Goal: Task Accomplishment & Management: Use online tool/utility

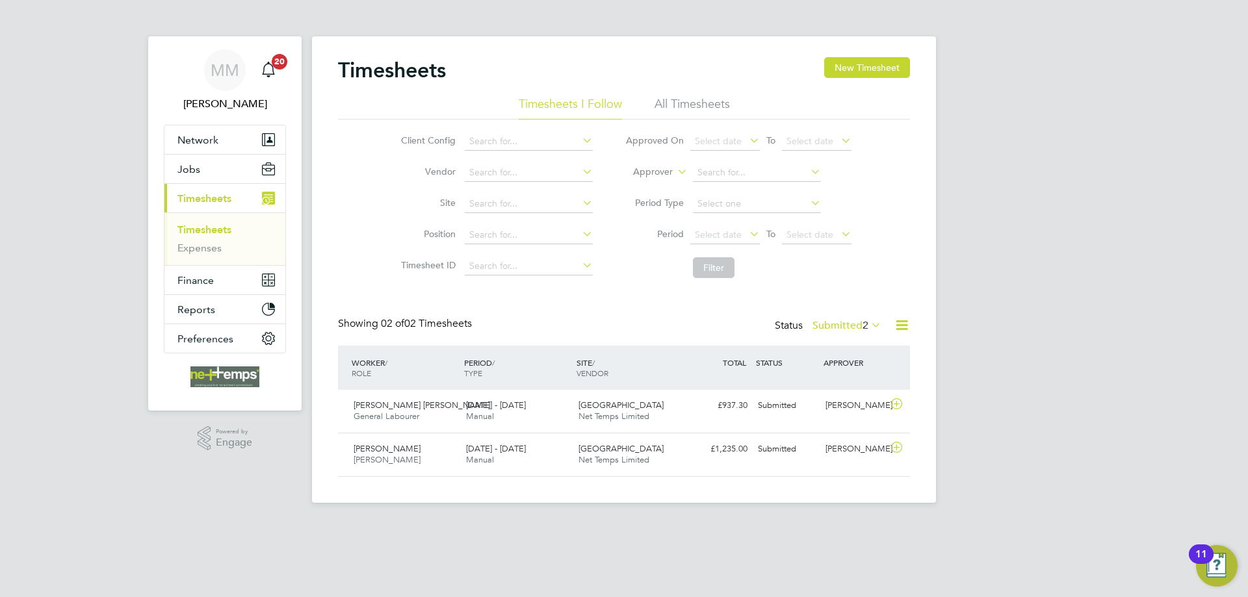
scroll to position [33, 113]
click at [209, 229] on link "Timesheets" at bounding box center [204, 230] width 54 height 12
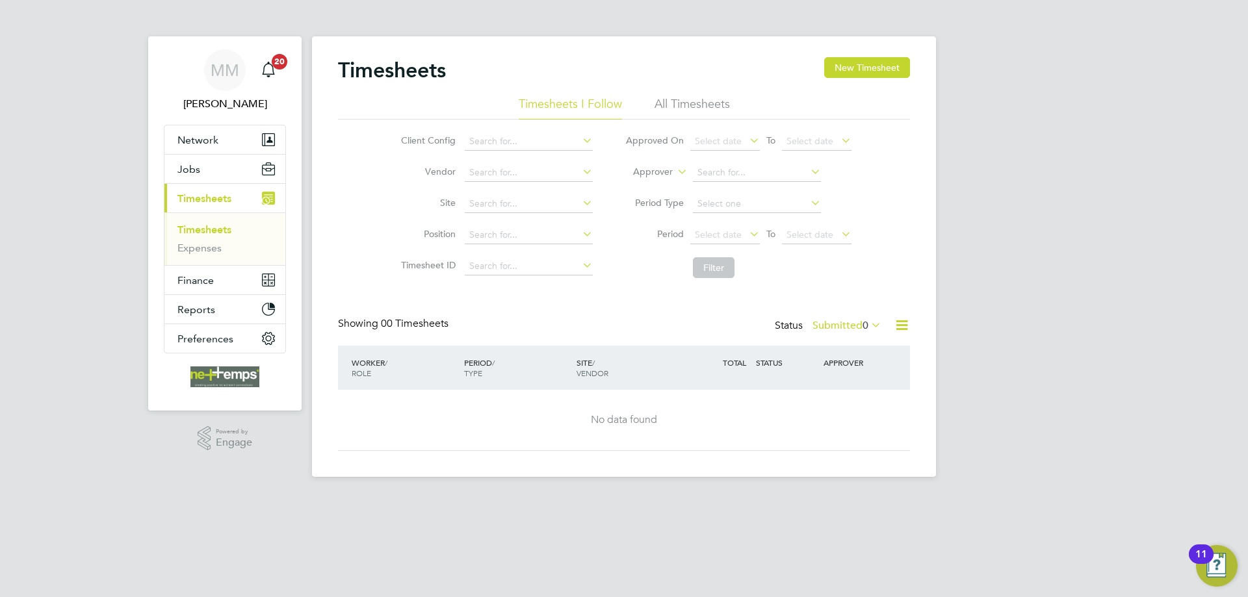
click at [898, 323] on icon at bounding box center [902, 325] width 16 height 16
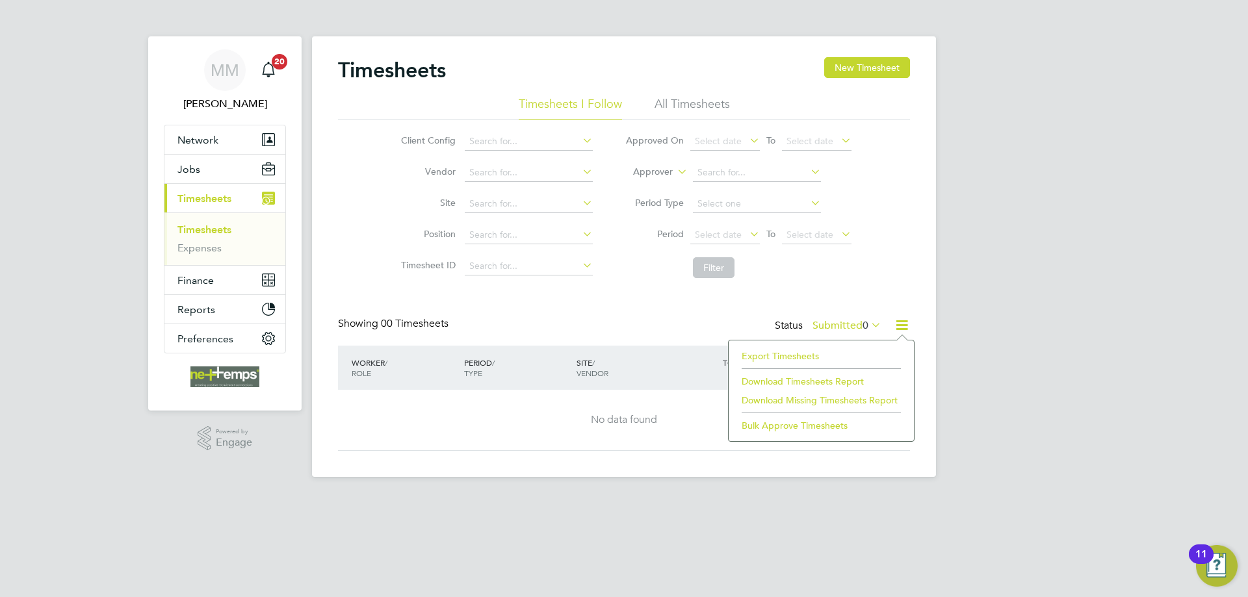
click at [775, 356] on li "Export Timesheets" at bounding box center [821, 356] width 172 height 18
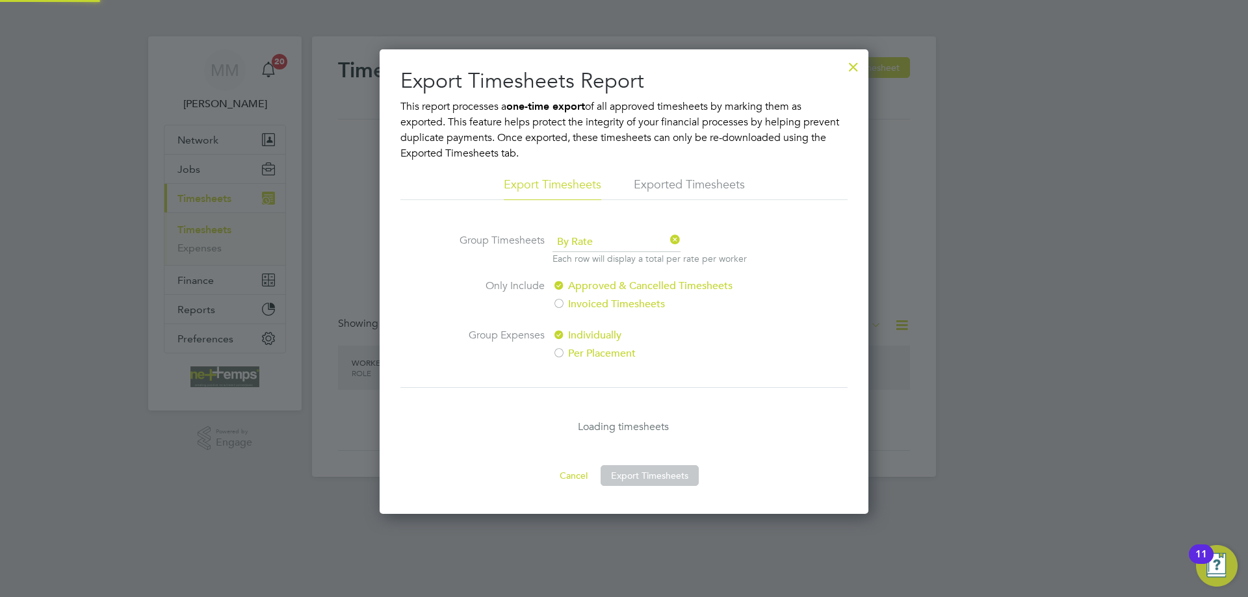
scroll to position [465, 490]
click at [664, 475] on button "Export Timesheets" at bounding box center [650, 475] width 98 height 21
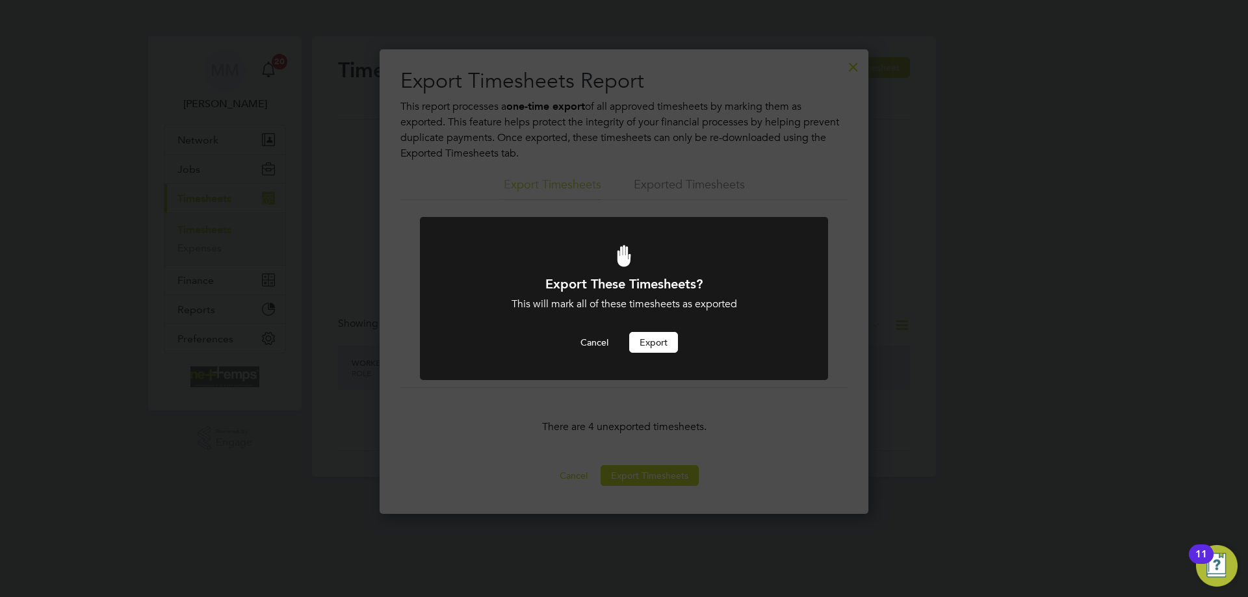
click at [649, 345] on button "Export" at bounding box center [653, 342] width 49 height 21
